Goal: Transaction & Acquisition: Purchase product/service

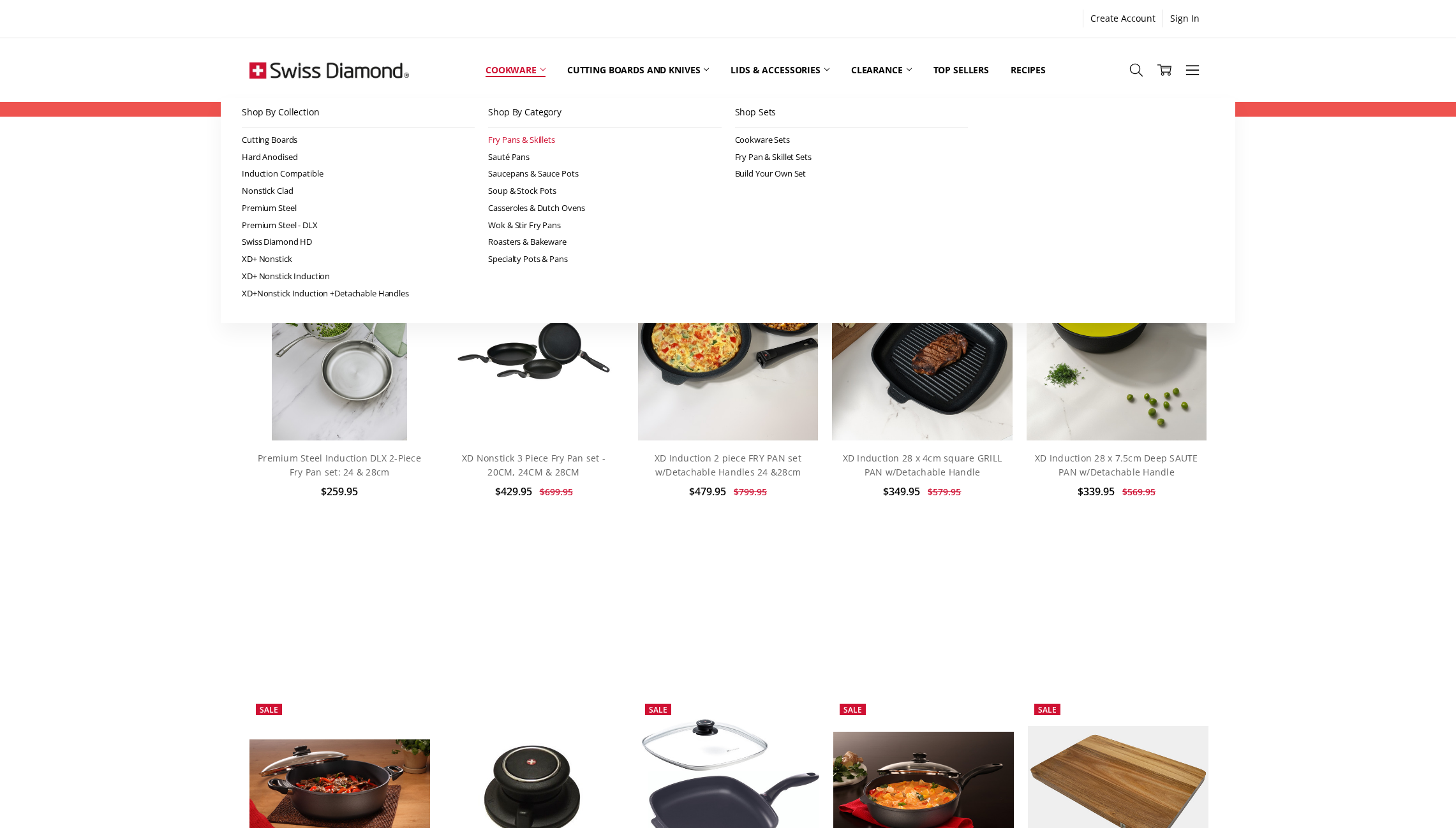
click at [507, 140] on link "Fry Pans & Skillets" at bounding box center [604, 140] width 233 height 17
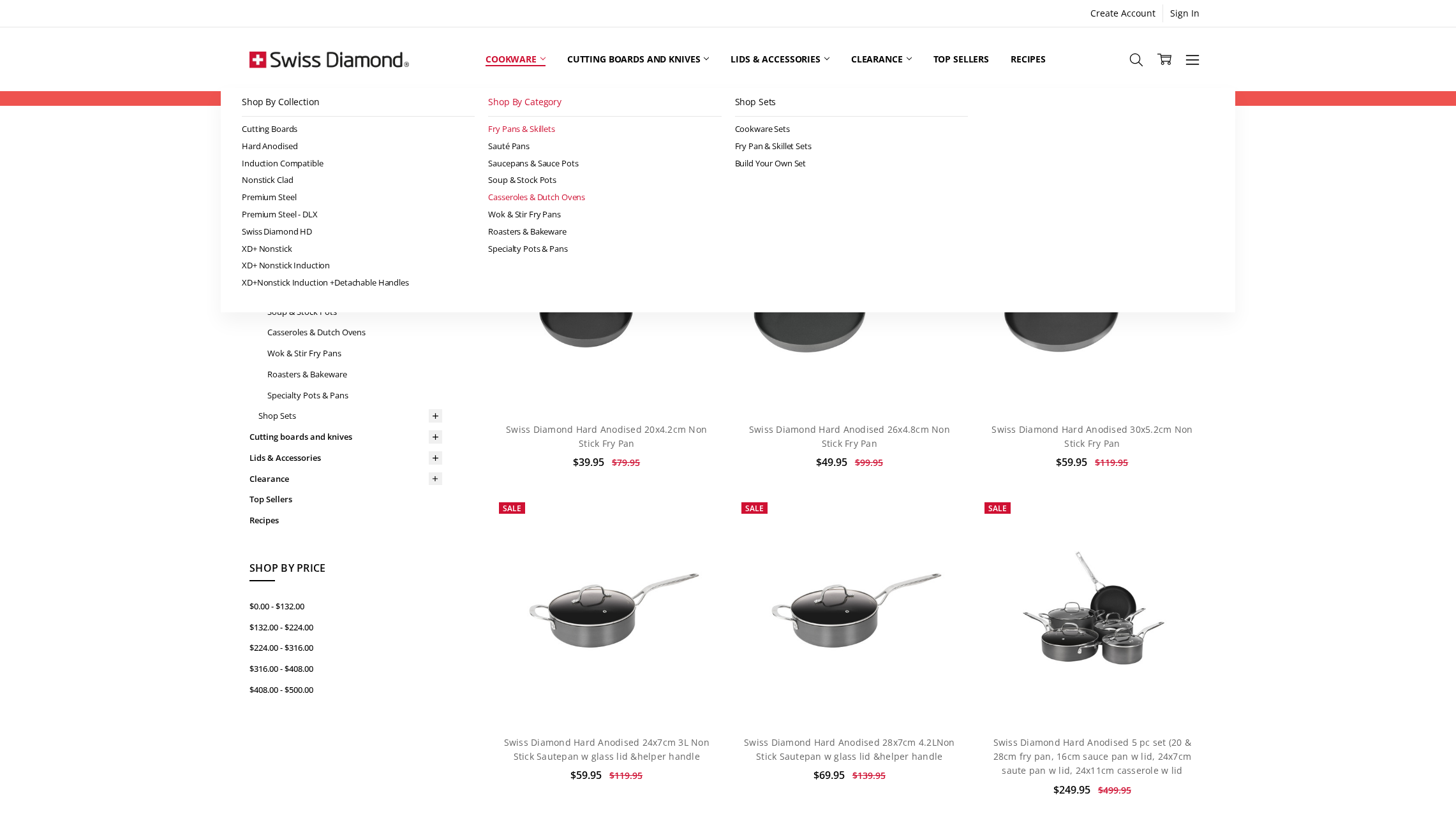
click at [544, 192] on link "Casseroles & Dutch Ovens" at bounding box center [604, 197] width 233 height 17
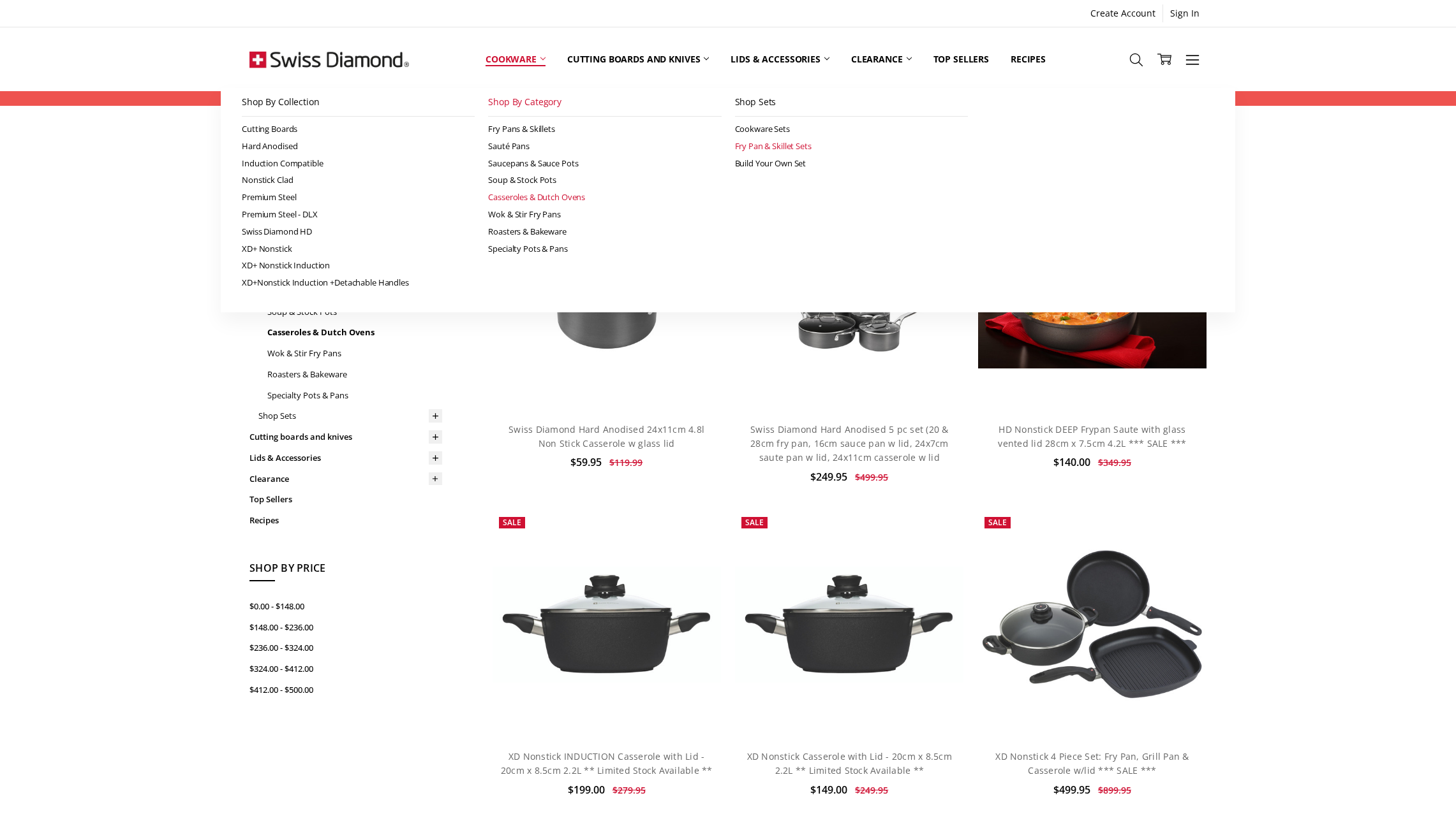
click at [766, 148] on link "Fry Pan & Skillet Sets" at bounding box center [851, 146] width 233 height 17
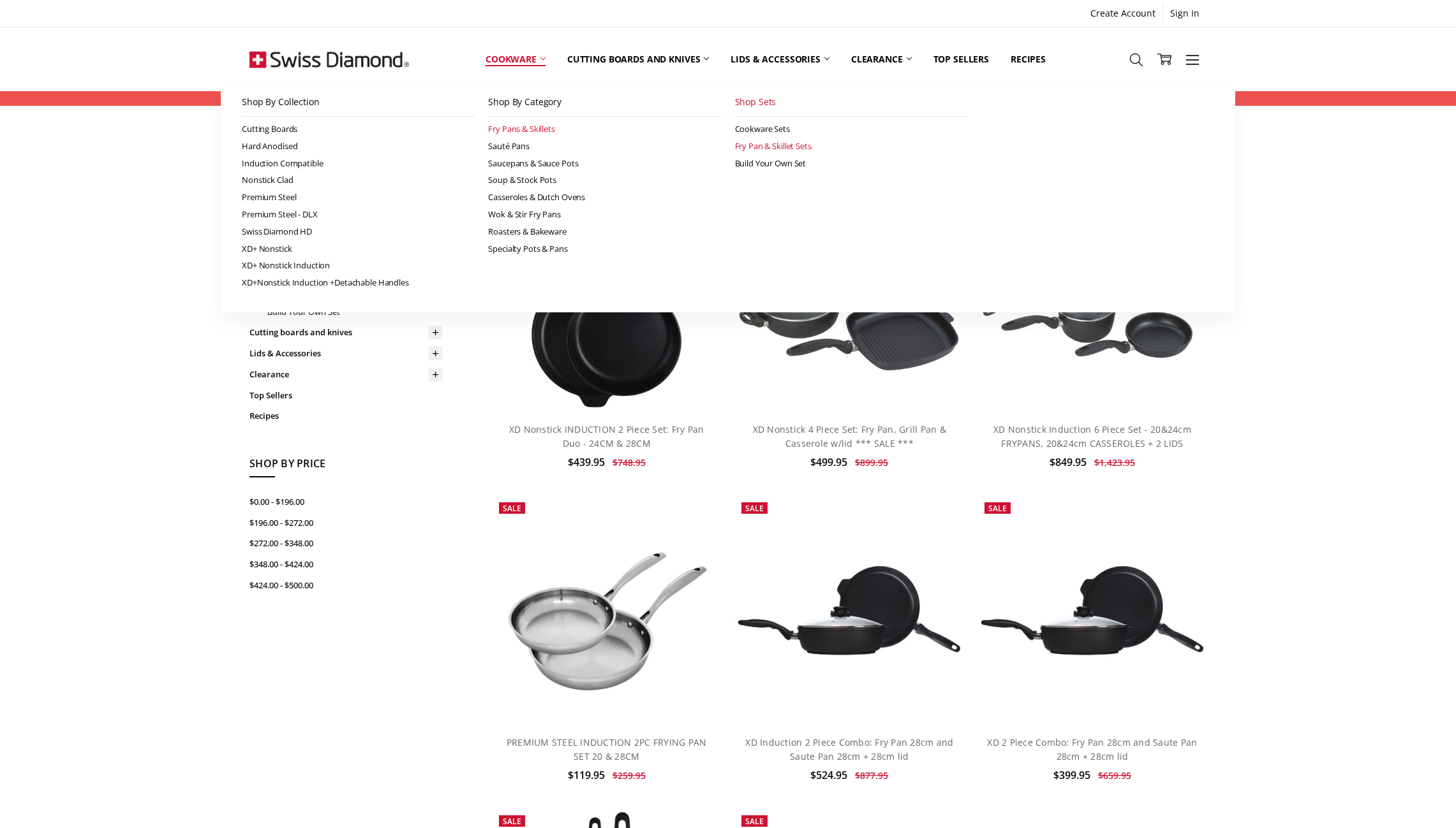
click at [531, 127] on link "Fry Pans & Skillets" at bounding box center [604, 129] width 233 height 17
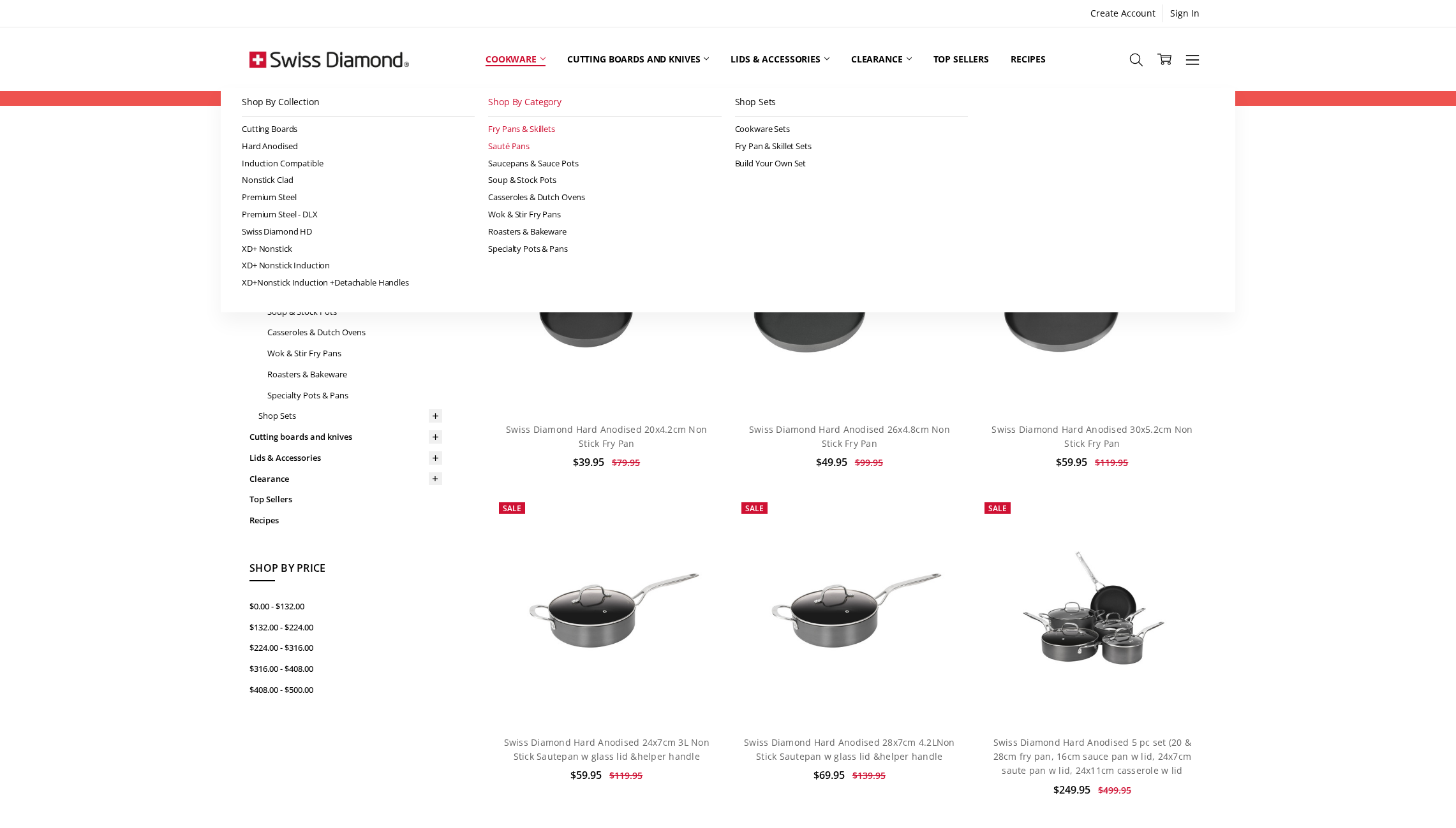
click at [501, 148] on link "Sauté Pans" at bounding box center [604, 146] width 233 height 17
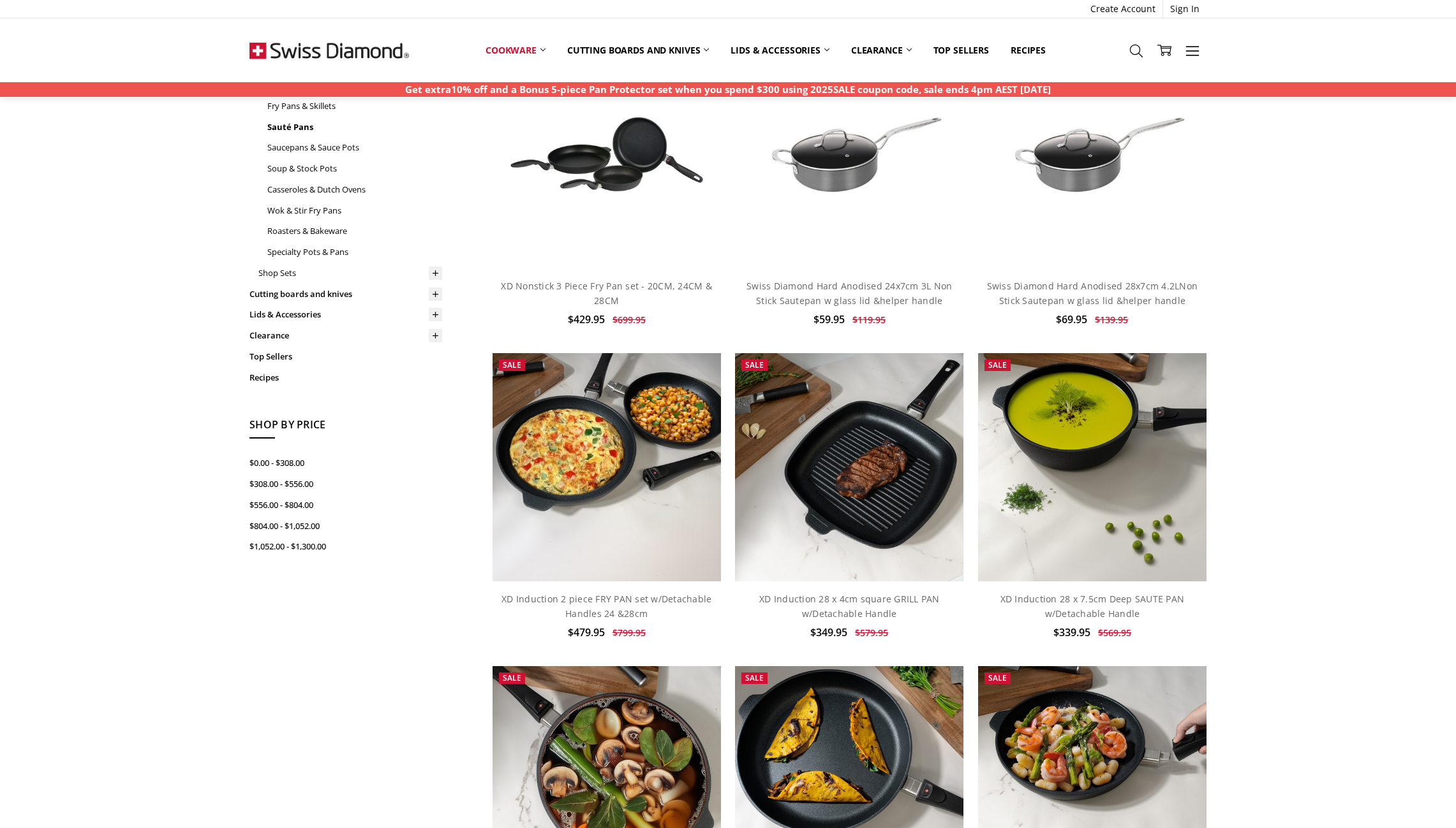
scroll to position [145, 0]
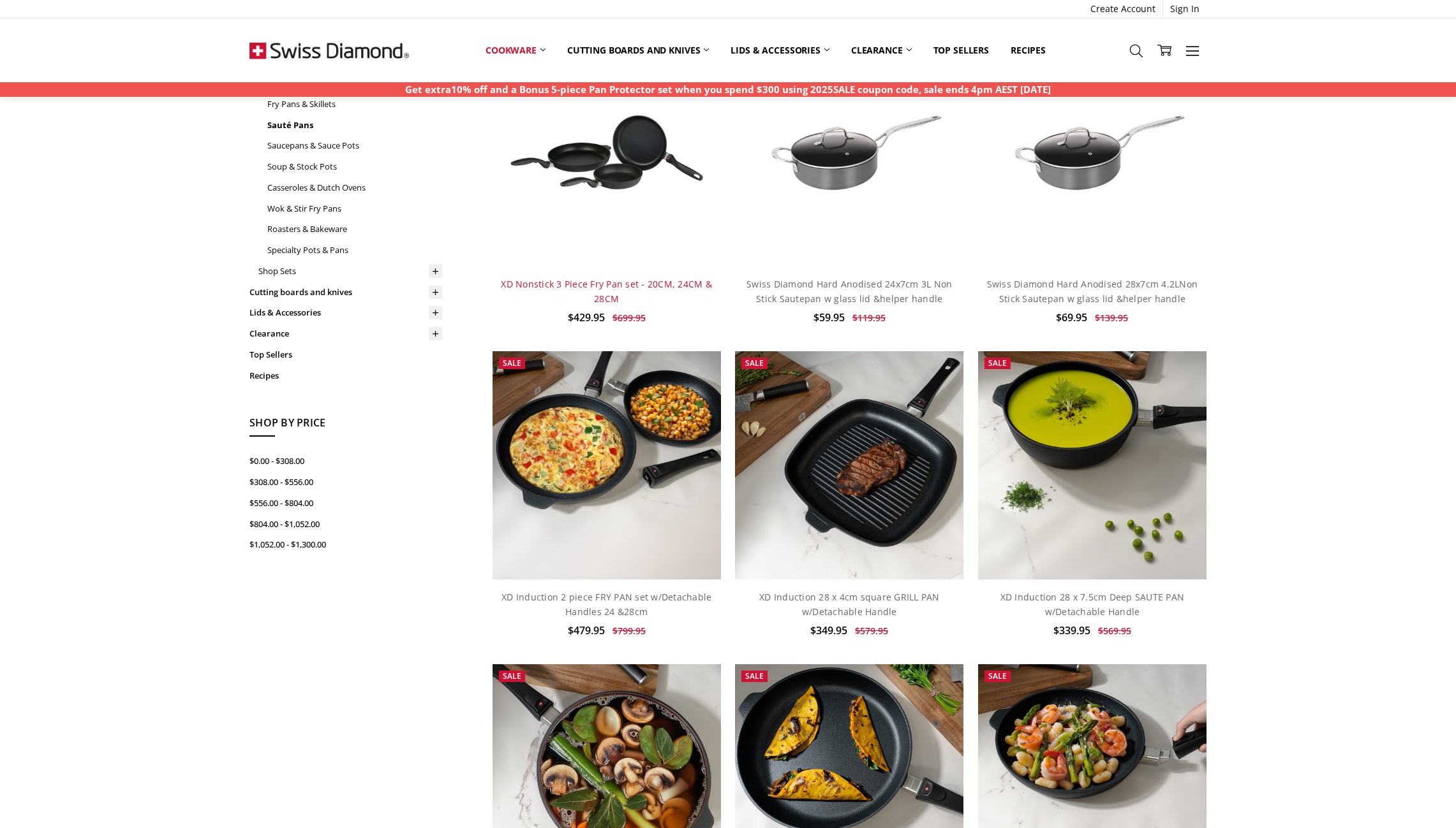
click at [603, 282] on link "XD Nonstick 3 Piece Fry Pan set - 20CM, 24CM & 28CM" at bounding box center [606, 291] width 211 height 26
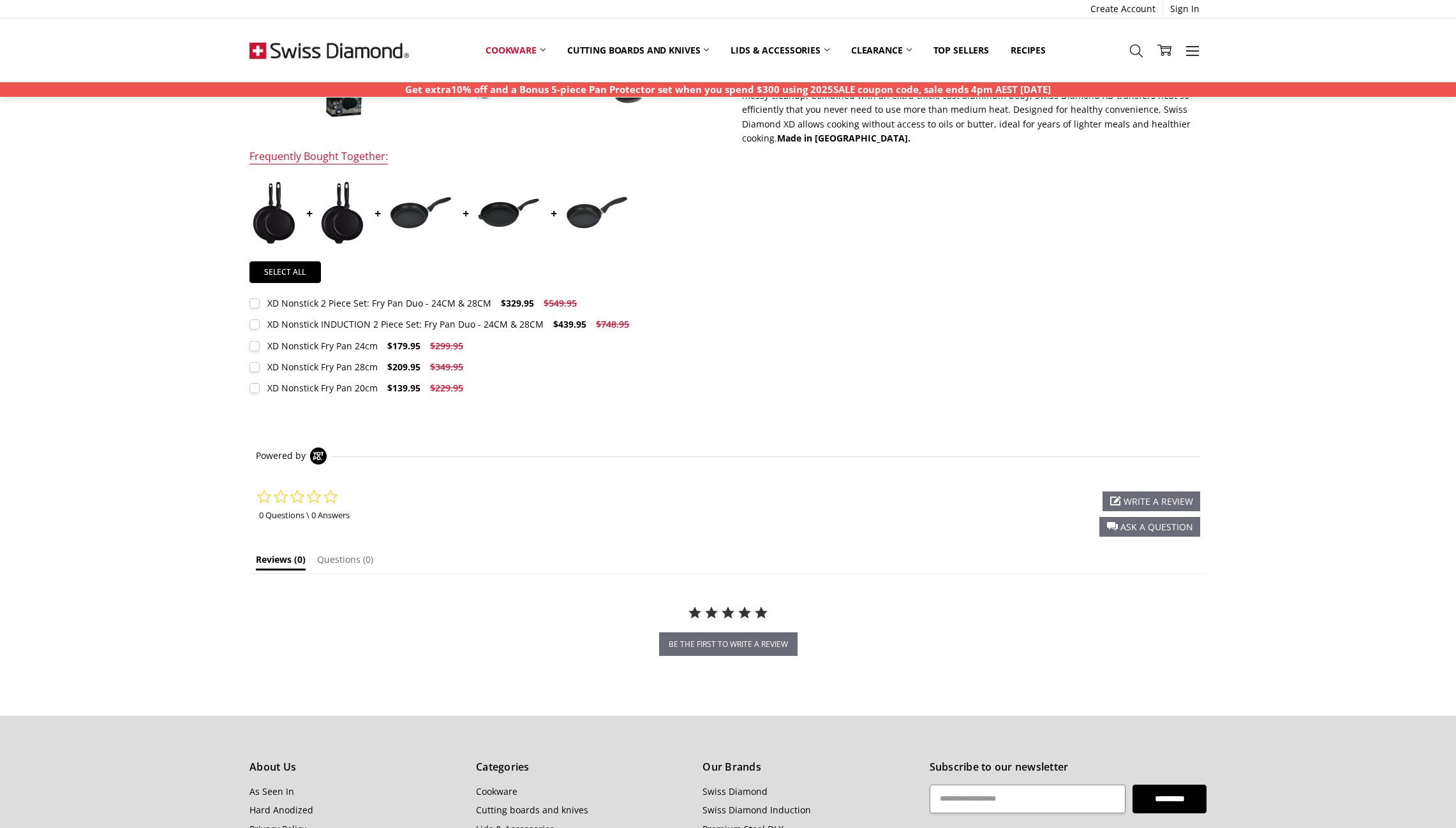
scroll to position [555, 0]
click at [254, 366] on label "XD Nonstick Fry Pan 28cm $209.95 $349.95 MSRP: You save" at bounding box center [360, 367] width 221 height 14
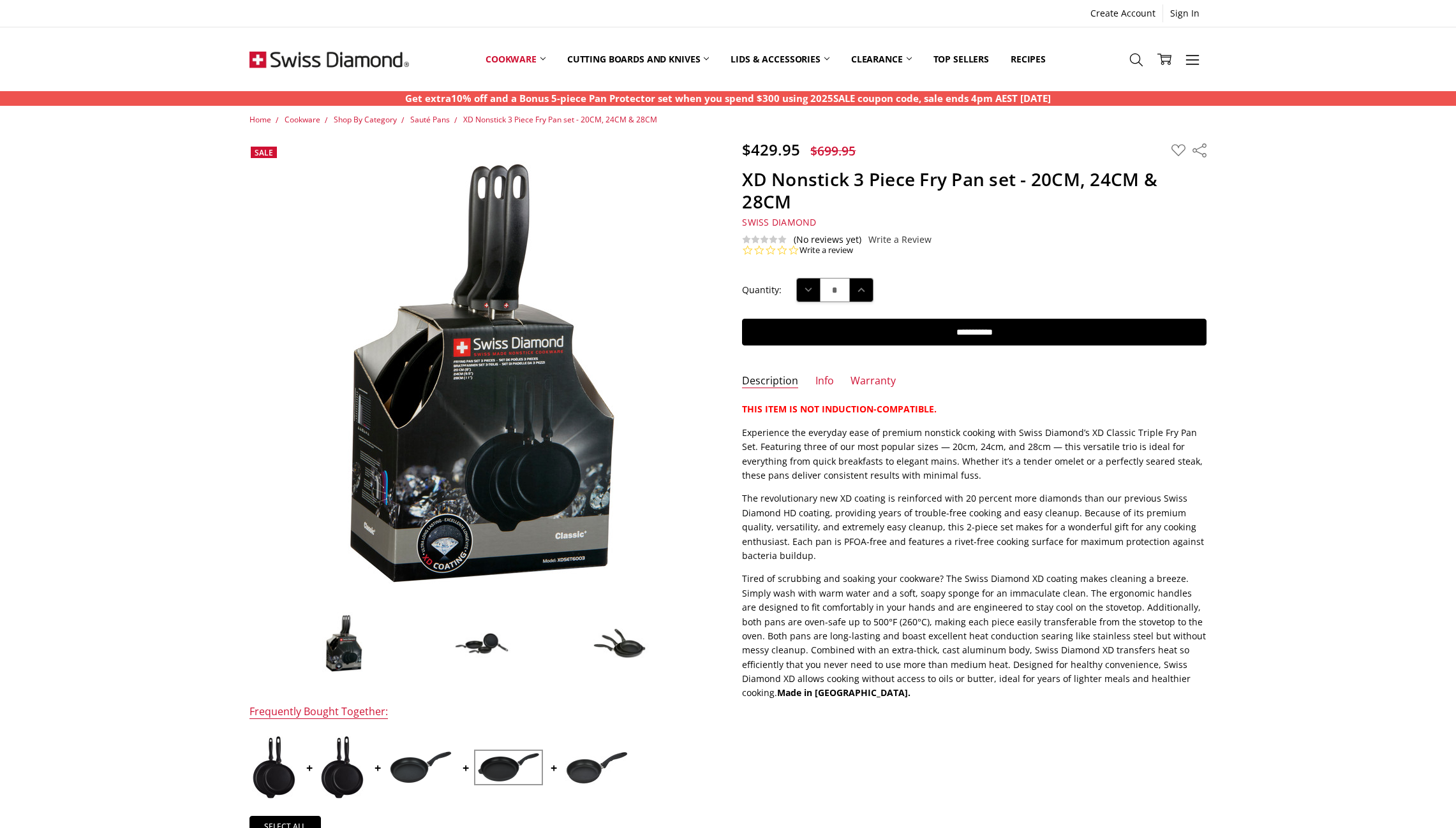
scroll to position [0, 0]
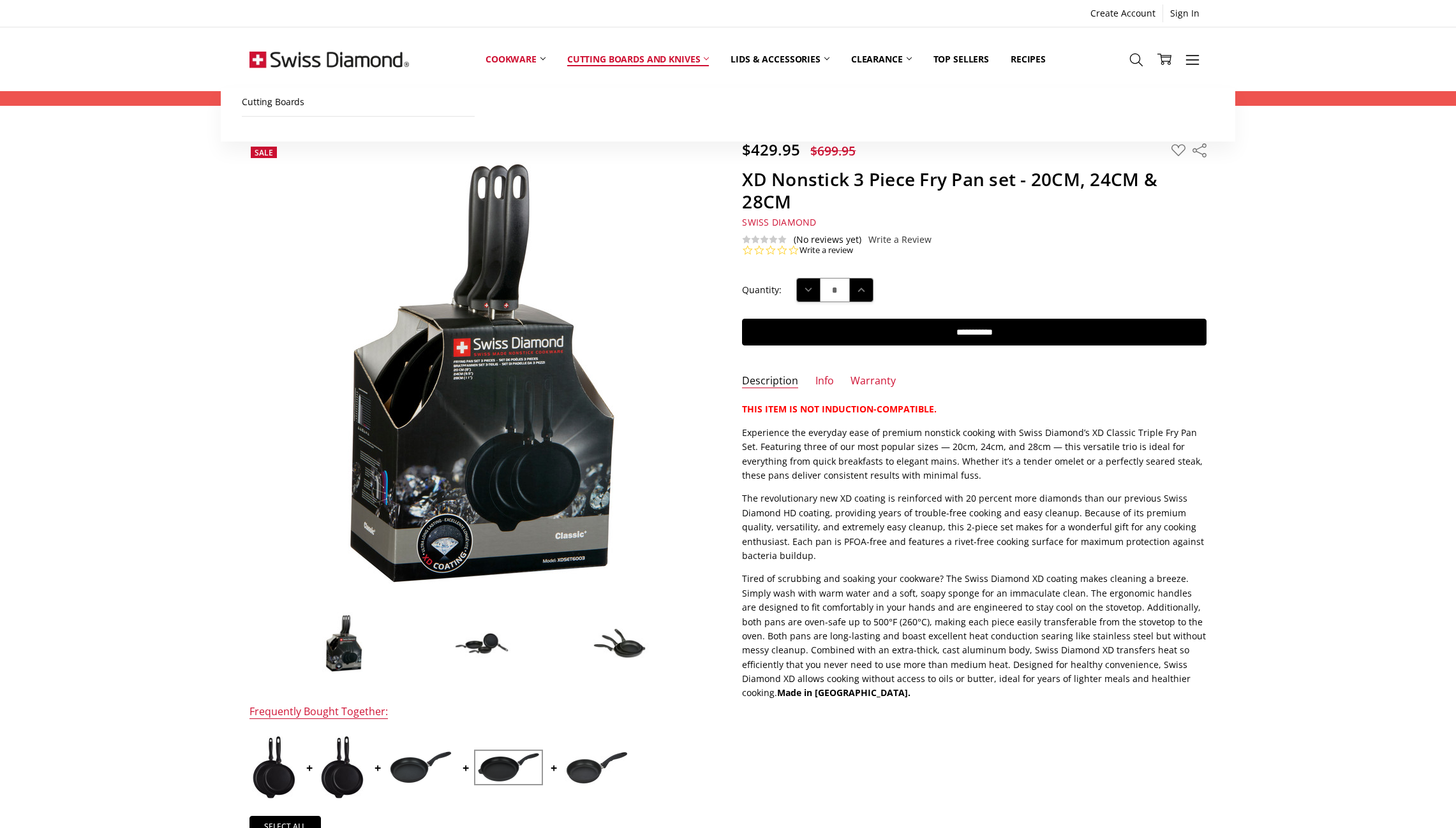
click at [621, 58] on link "Cutting boards and knives" at bounding box center [638, 59] width 164 height 56
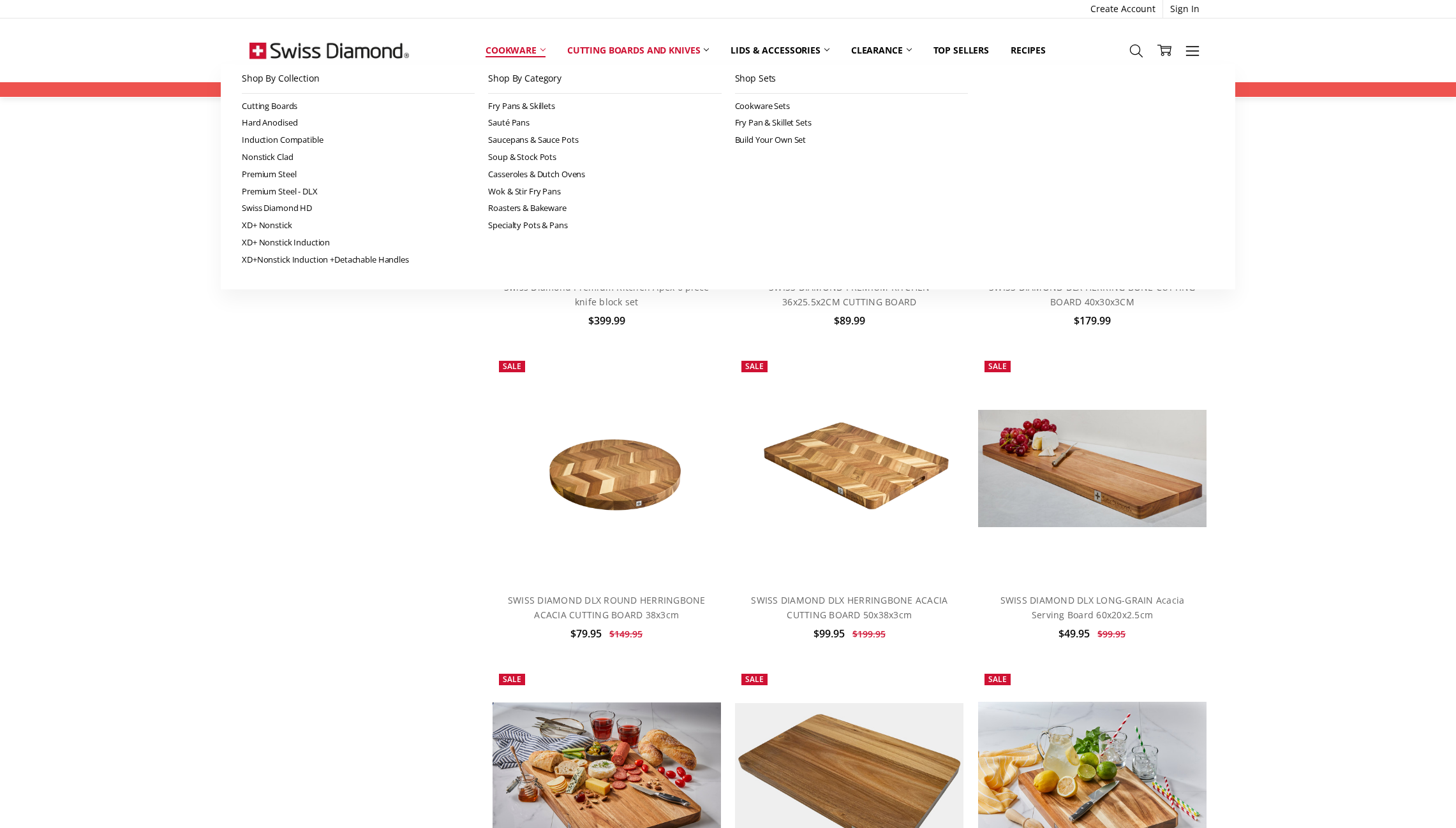
scroll to position [144, 1]
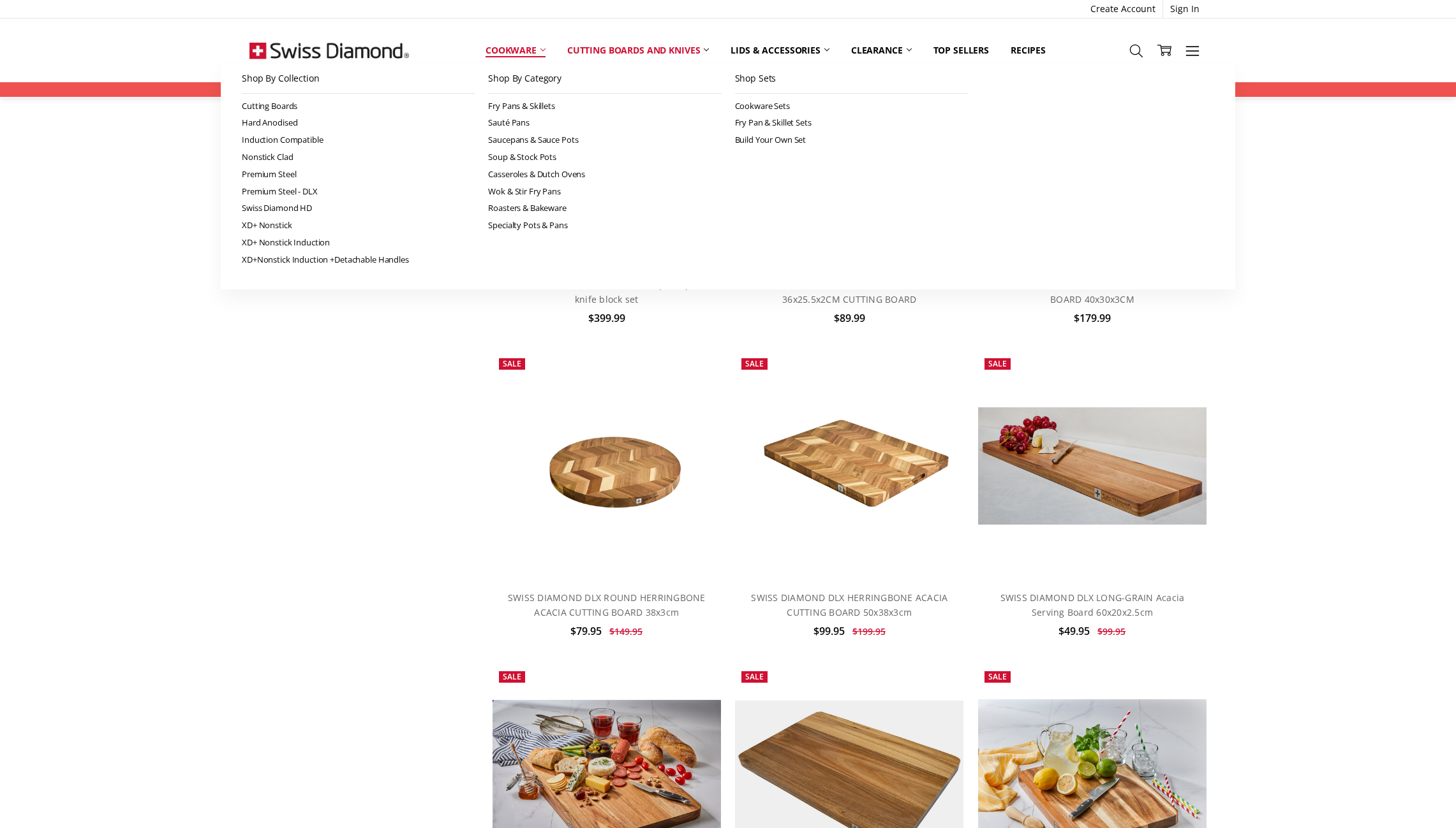
click at [511, 51] on link "Cookware" at bounding box center [515, 51] width 81 height 28
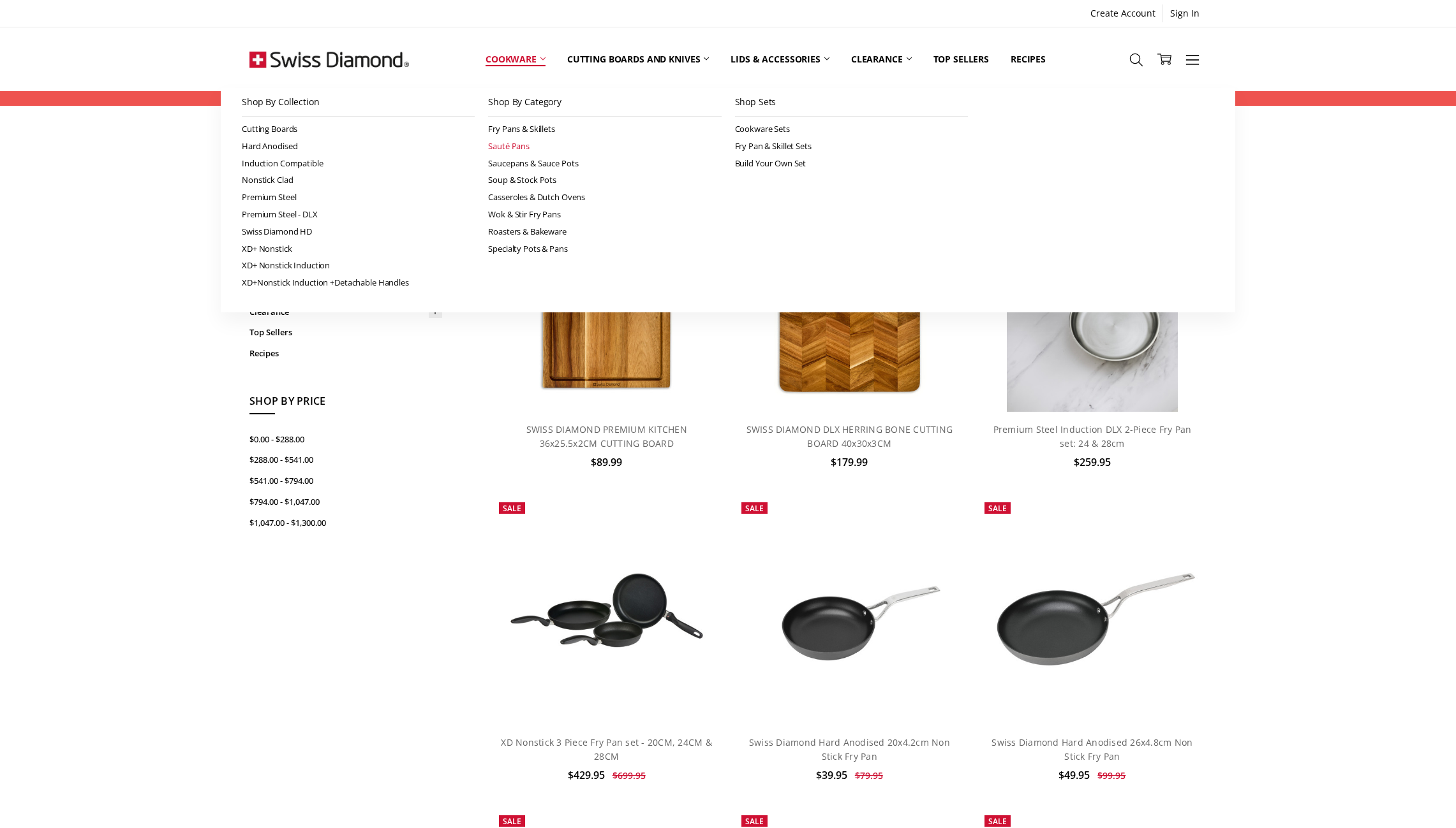
click at [503, 145] on link "Sauté Pans" at bounding box center [604, 146] width 233 height 17
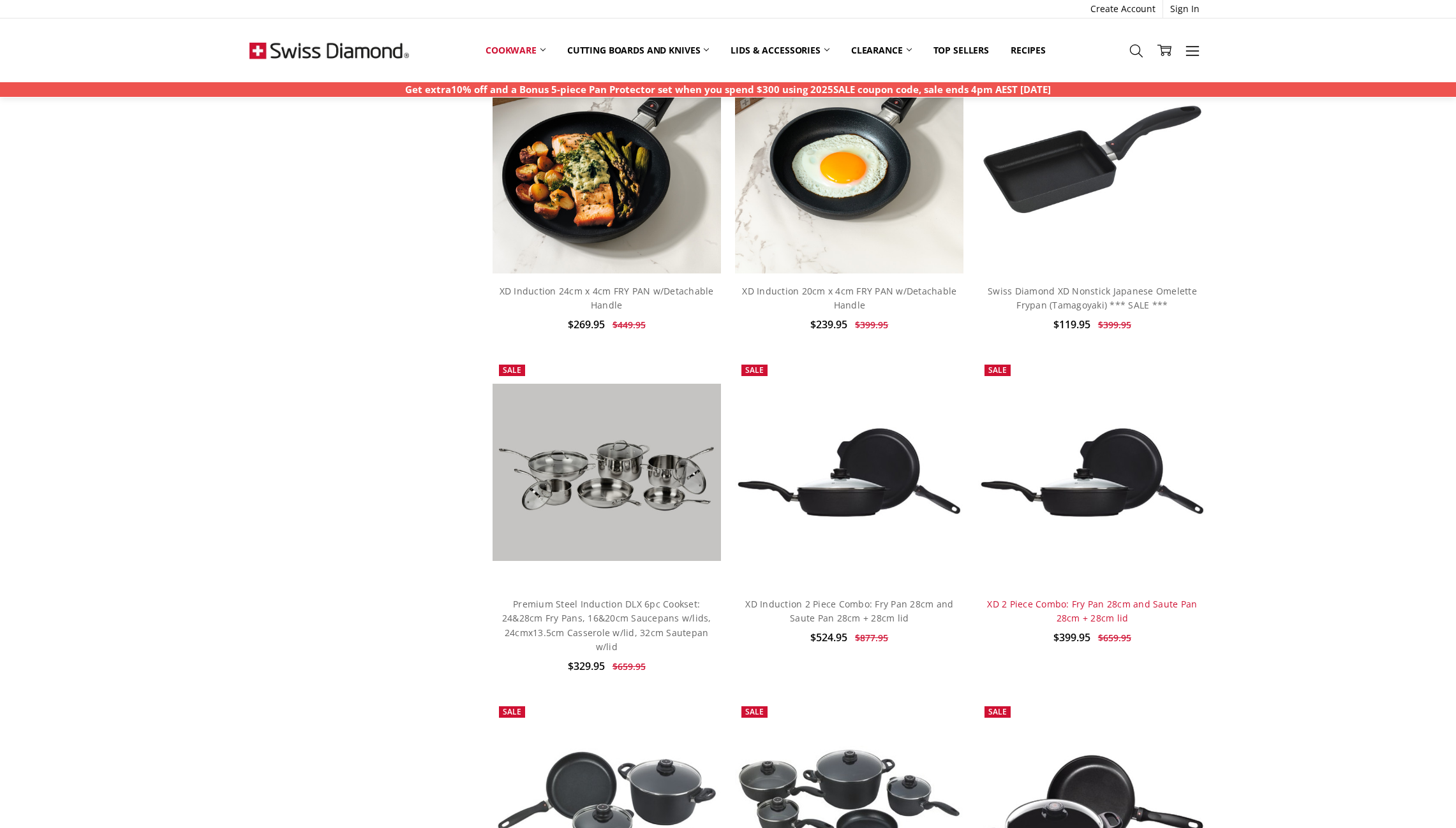
scroll to position [1078, 0]
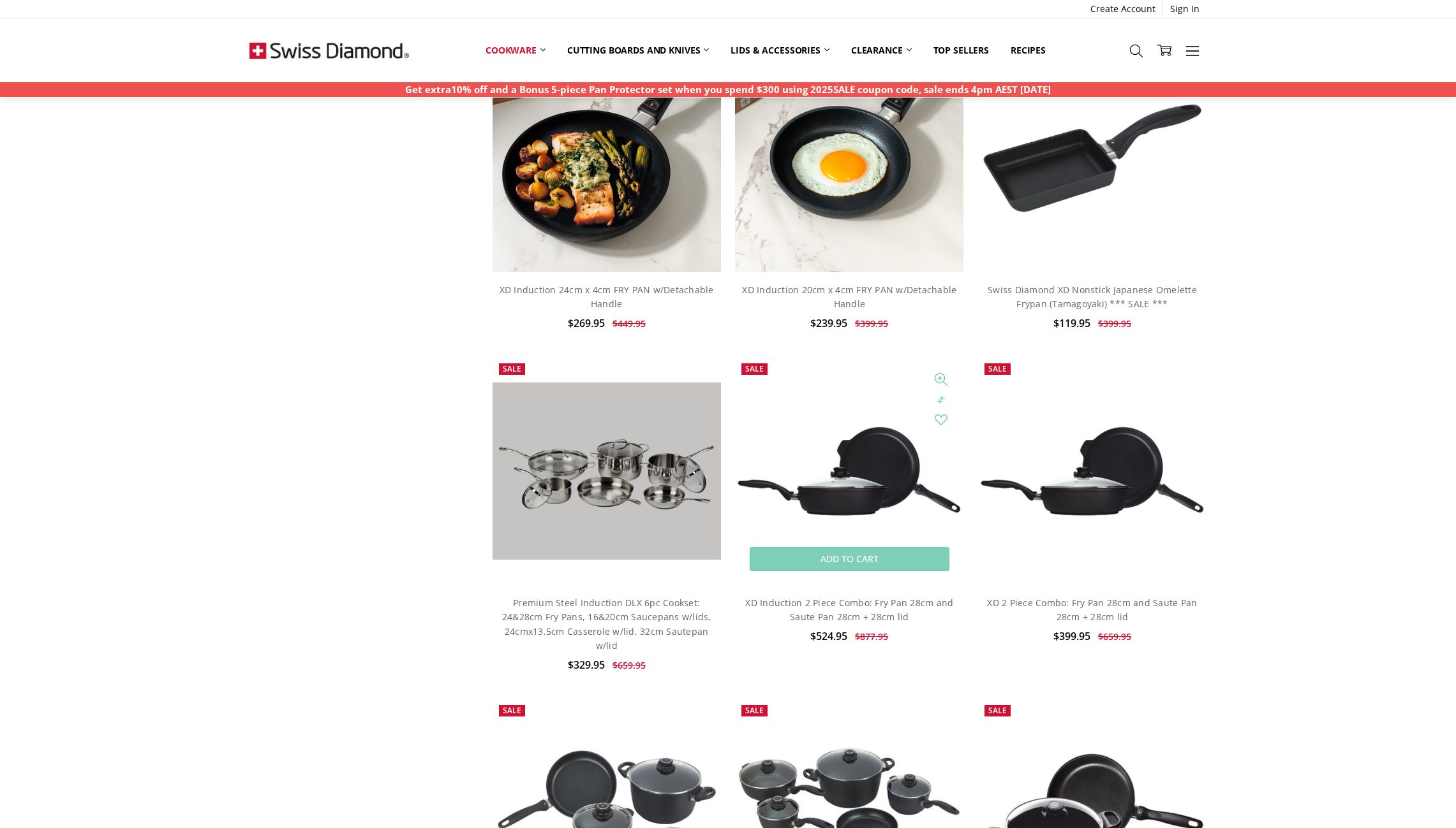
click at [845, 499] on img at bounding box center [849, 471] width 228 height 97
